Goal: Information Seeking & Learning: Learn about a topic

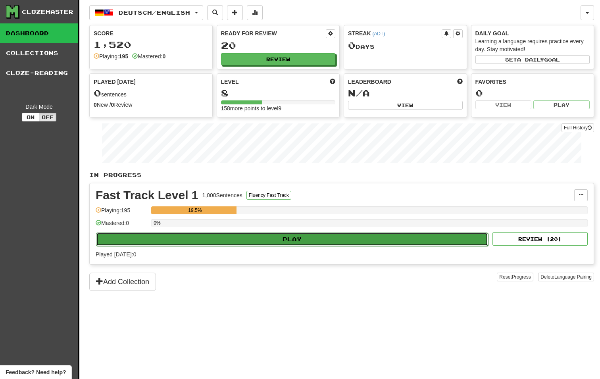
click at [311, 235] on button "Play" at bounding box center [292, 239] width 392 height 13
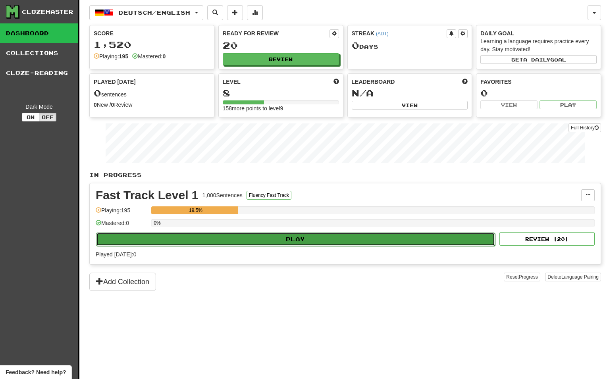
select select "**"
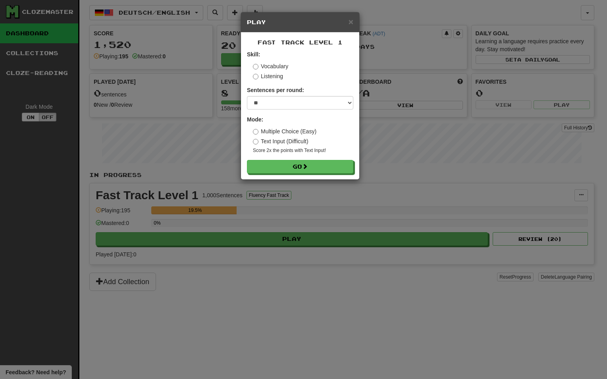
click at [322, 175] on div "Fast Track Level 1 Skill: Vocabulary Listening Sentences per round: * ** ** ** …" at bounding box center [300, 106] width 118 height 147
click at [323, 169] on button "Go" at bounding box center [300, 166] width 106 height 13
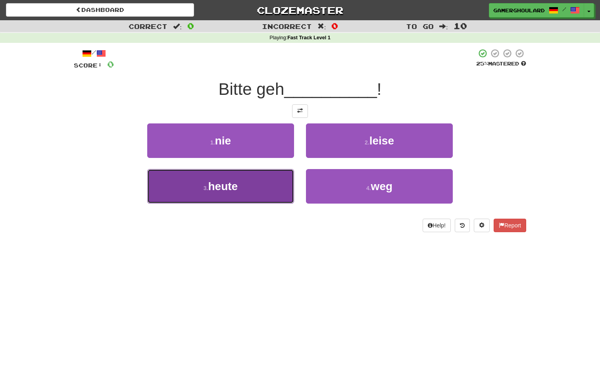
click at [269, 198] on button "3 . heute" at bounding box center [220, 186] width 147 height 35
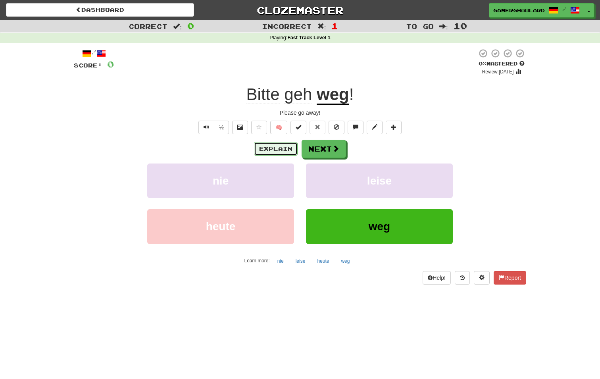
click at [285, 149] on button "Explain" at bounding box center [276, 148] width 44 height 13
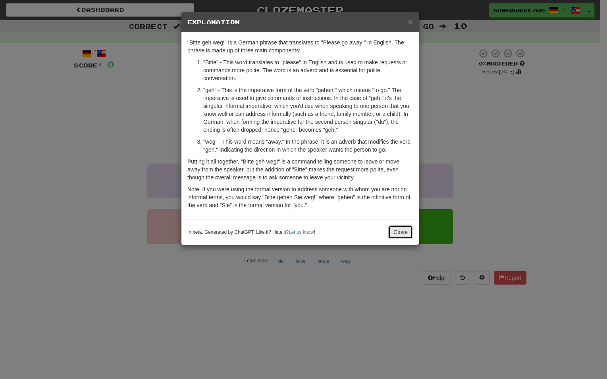
click at [409, 226] on button "Close" at bounding box center [400, 231] width 25 height 13
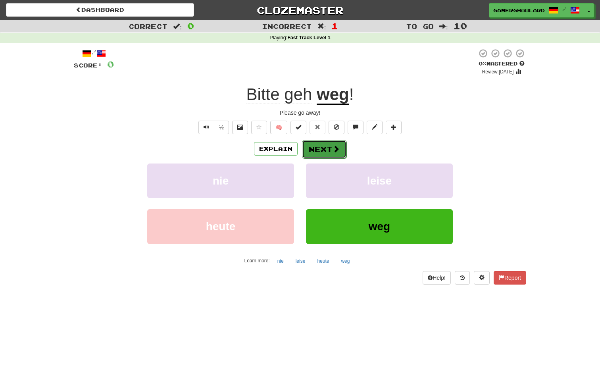
click at [342, 144] on button "Next" at bounding box center [324, 149] width 44 height 18
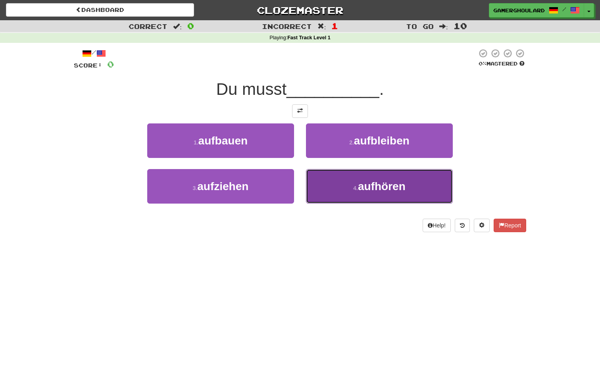
click at [404, 198] on button "4 . aufhören" at bounding box center [379, 186] width 147 height 35
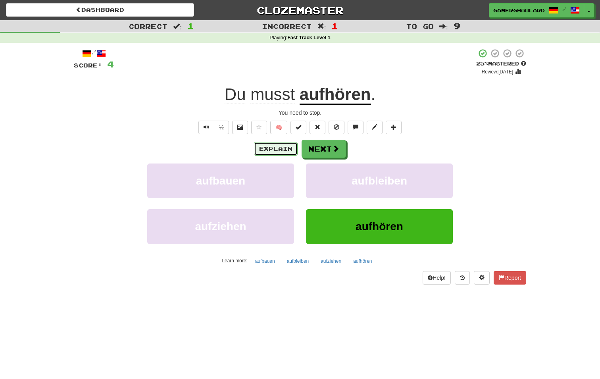
click at [281, 149] on button "Explain" at bounding box center [276, 148] width 44 height 13
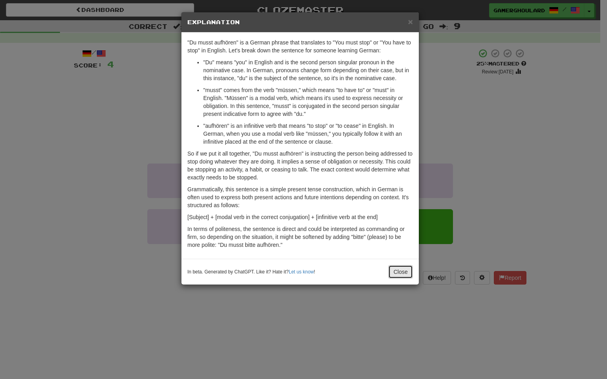
click at [409, 268] on button "Close" at bounding box center [400, 271] width 25 height 13
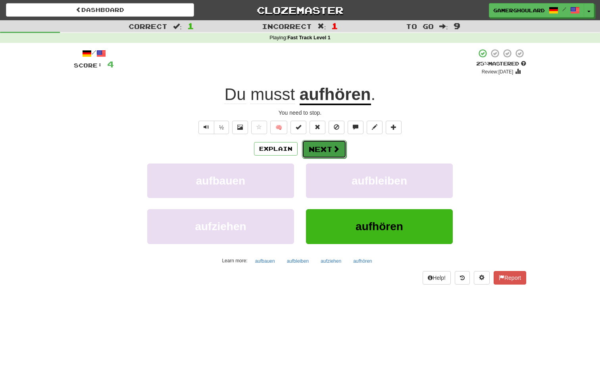
click at [313, 149] on button "Next" at bounding box center [324, 149] width 44 height 18
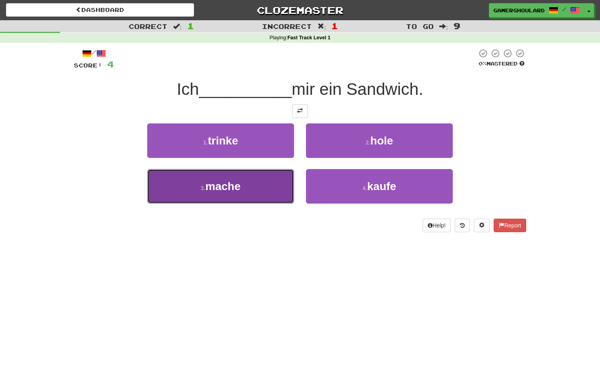
click at [258, 194] on button "3 . mache" at bounding box center [220, 186] width 147 height 35
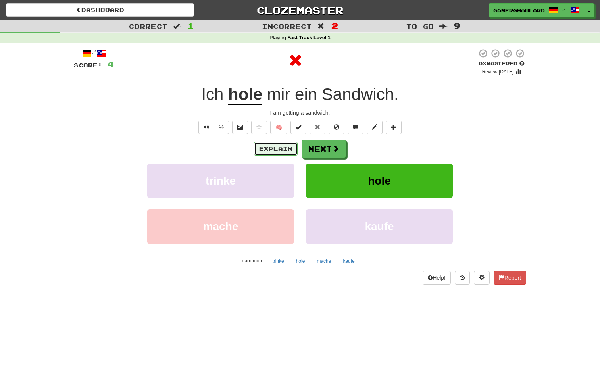
click at [275, 150] on button "Explain" at bounding box center [276, 148] width 44 height 13
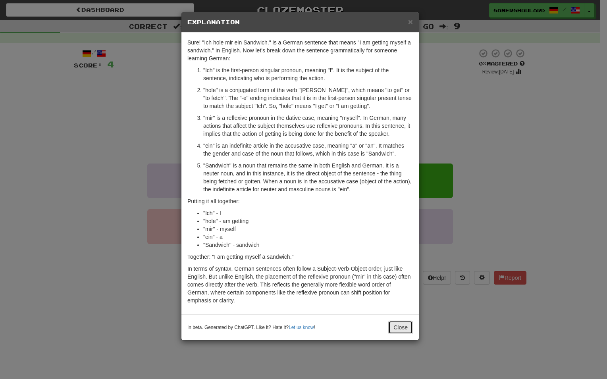
click at [408, 332] on button "Close" at bounding box center [400, 327] width 25 height 13
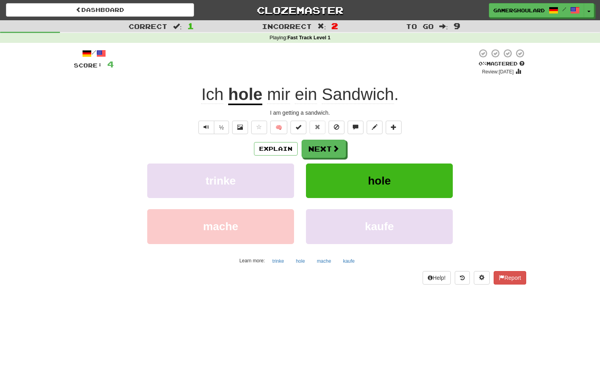
drag, startPoint x: 276, startPoint y: 158, endPoint x: 288, endPoint y: 134, distance: 27.5
click at [277, 157] on div "Explain Next trinke hole mache kaufe Learn more: trinke hole mache kaufe" at bounding box center [300, 203] width 452 height 127
click at [288, 134] on div "½ 🧠" at bounding box center [300, 127] width 452 height 13
click at [285, 146] on button "Explain" at bounding box center [276, 148] width 44 height 13
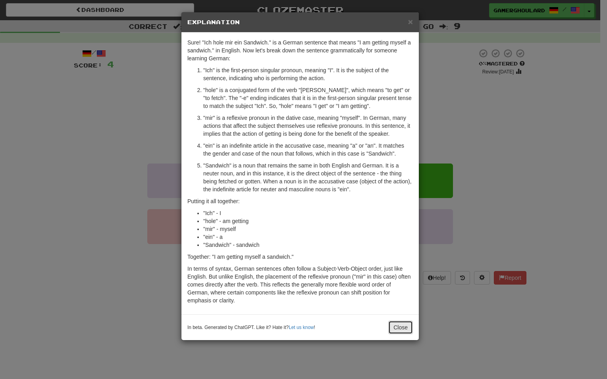
click at [406, 329] on button "Close" at bounding box center [400, 327] width 25 height 13
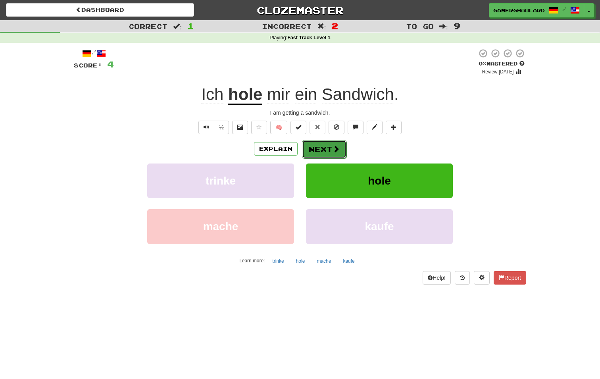
click at [331, 150] on button "Next" at bounding box center [324, 149] width 44 height 18
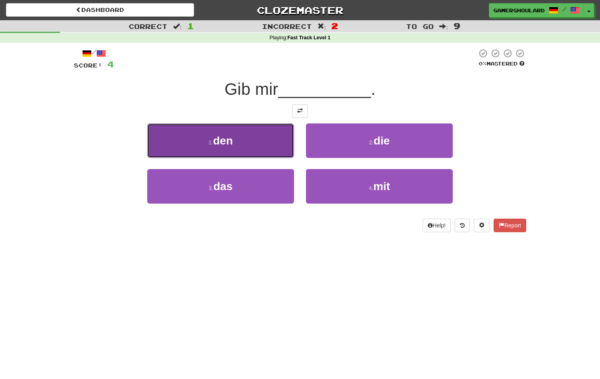
click at [250, 150] on button "1 . den" at bounding box center [220, 140] width 147 height 35
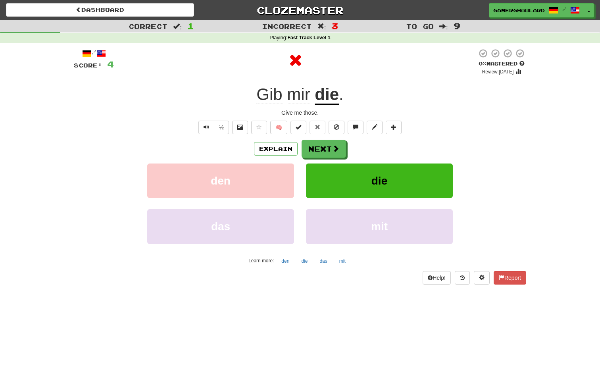
click at [297, 150] on div "Explain Next" at bounding box center [300, 149] width 452 height 18
click at [289, 149] on button "Explain" at bounding box center [276, 148] width 44 height 13
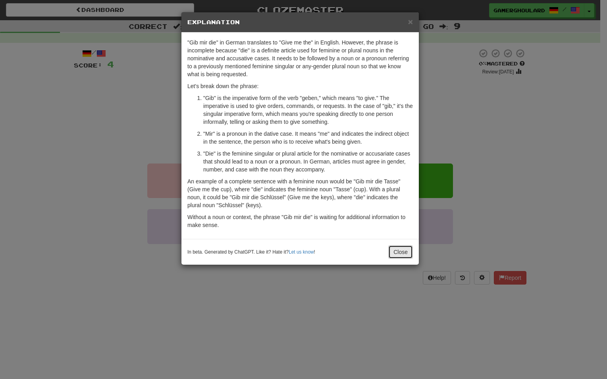
click at [406, 251] on button "Close" at bounding box center [400, 251] width 25 height 13
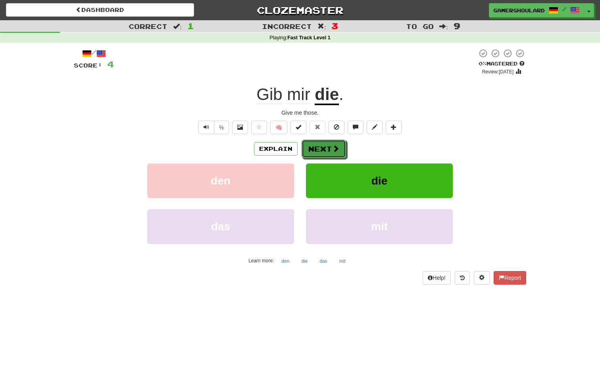
drag, startPoint x: 330, startPoint y: 150, endPoint x: 488, endPoint y: 167, distance: 158.4
click at [488, 167] on div "Explain Next den die das mit Learn more: den die das mit" at bounding box center [300, 203] width 452 height 127
